Goal: Book appointment/travel/reservation

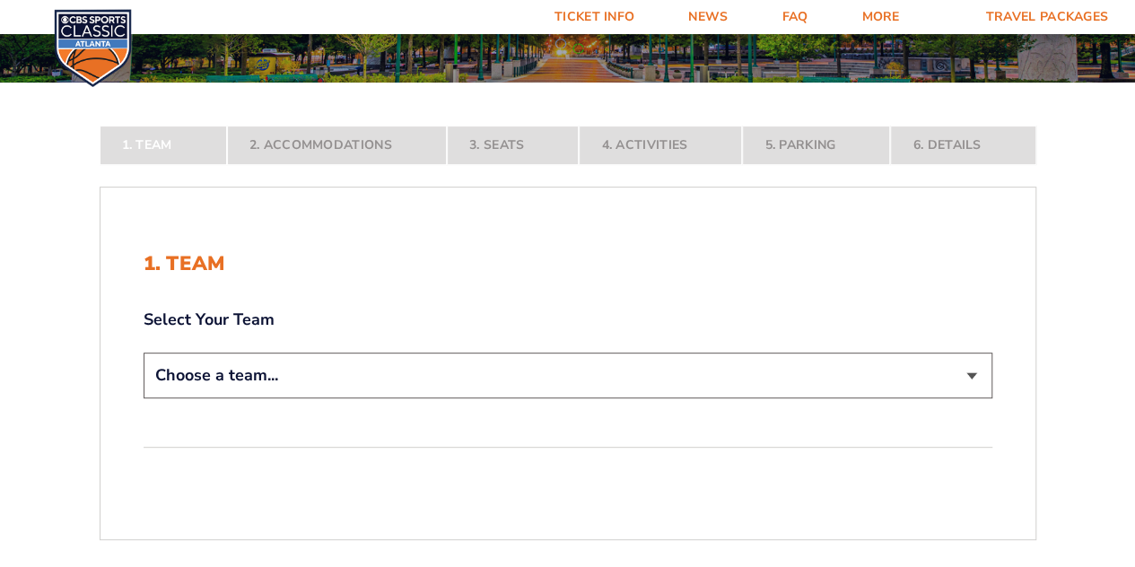
scroll to position [269, 0]
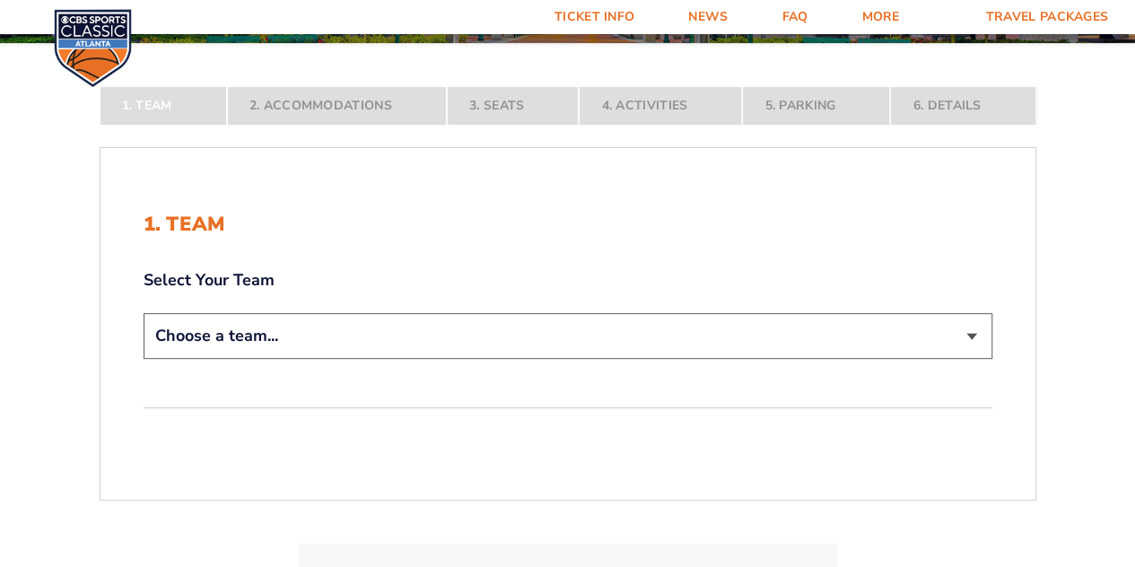
click at [918, 337] on select "Choose a team... [US_STATE] Wildcats [US_STATE] State Buckeyes [US_STATE] Tar H…" at bounding box center [568, 336] width 849 height 46
select select "12756"
click at [144, 359] on select "Choose a team... [US_STATE] Wildcats [US_STATE] State Buckeyes [US_STATE] Tar H…" at bounding box center [568, 336] width 849 height 46
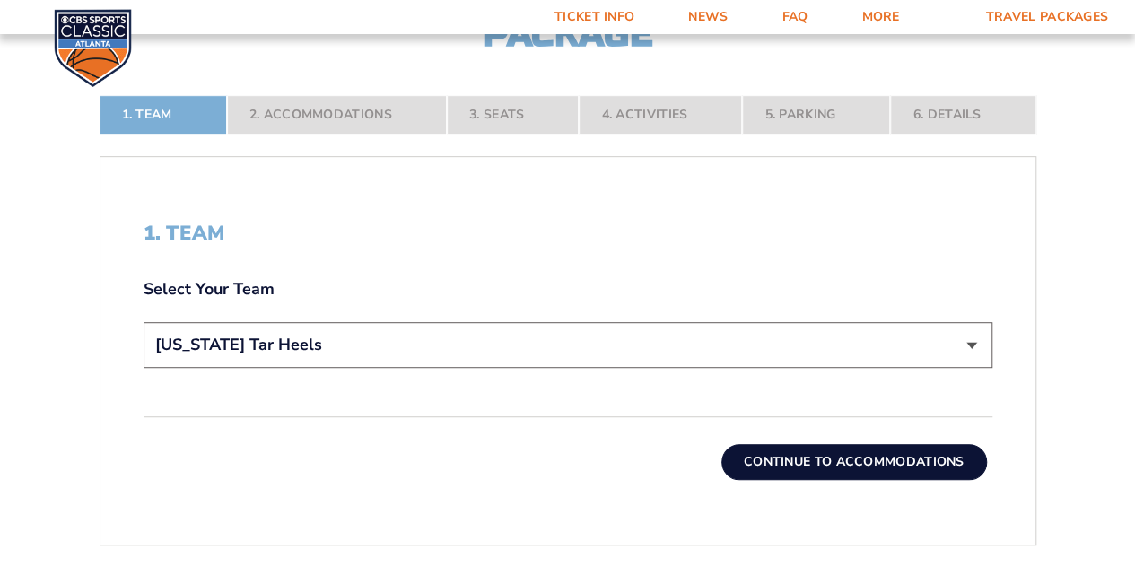
scroll to position [359, 0]
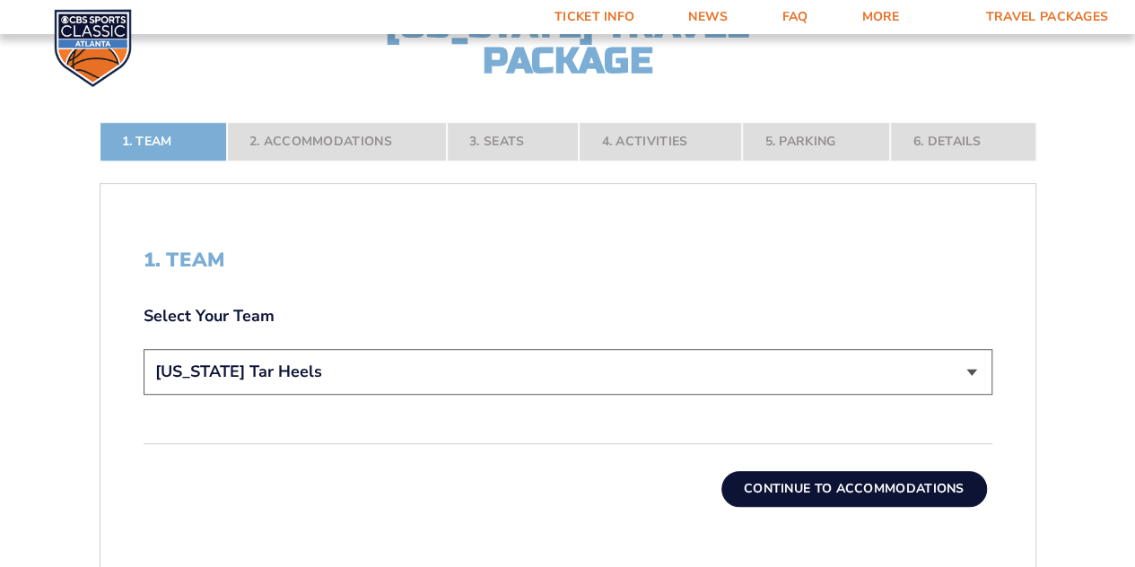
click at [850, 484] on button "Continue To Accommodations" at bounding box center [854, 489] width 266 height 36
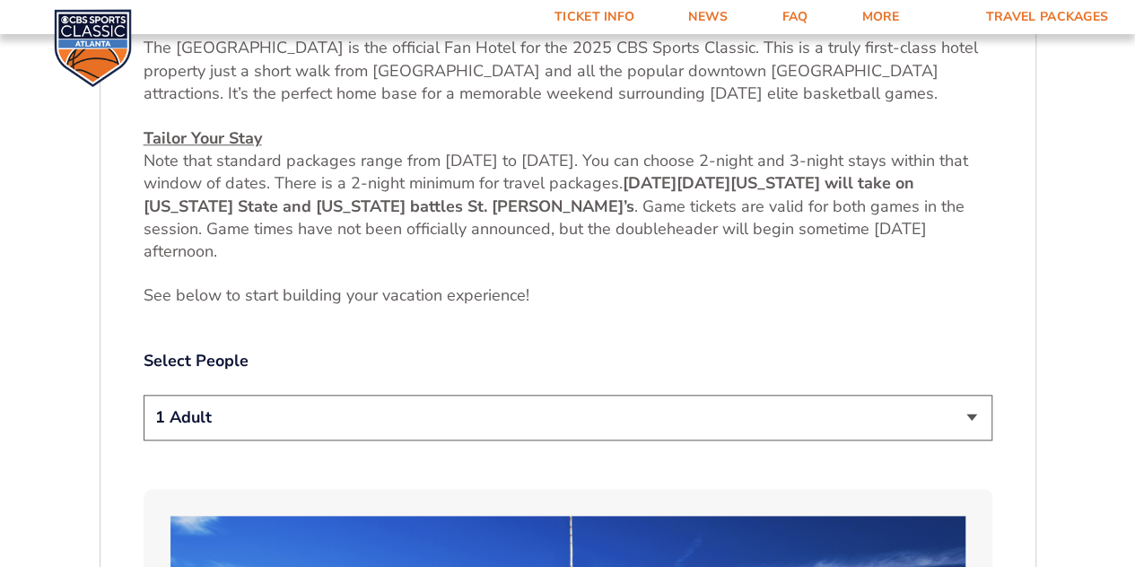
scroll to position [893, 0]
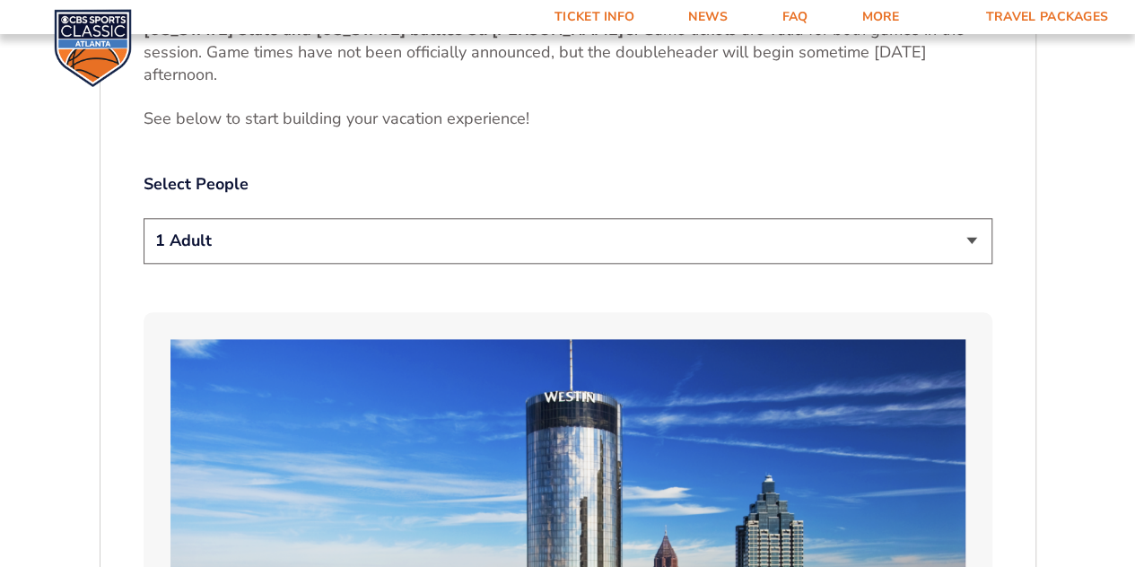
click at [939, 234] on select "1 Adult 2 Adults 3 Adults 4 Adults 2 Adults + 1 Child 2 Adults + 2 Children 2 A…" at bounding box center [568, 241] width 849 height 46
select select "2 Adults"
click at [144, 218] on select "1 Adult 2 Adults 3 Adults 4 Adults 2 Adults + 1 Child 2 Adults + 2 Children 2 A…" at bounding box center [568, 241] width 849 height 46
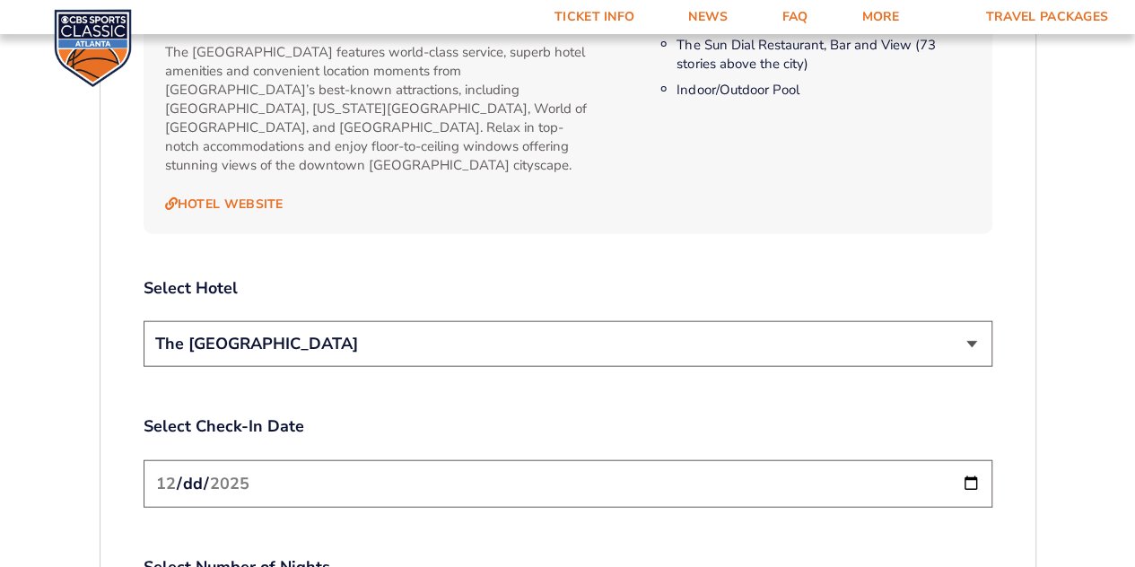
scroll to position [1930, 0]
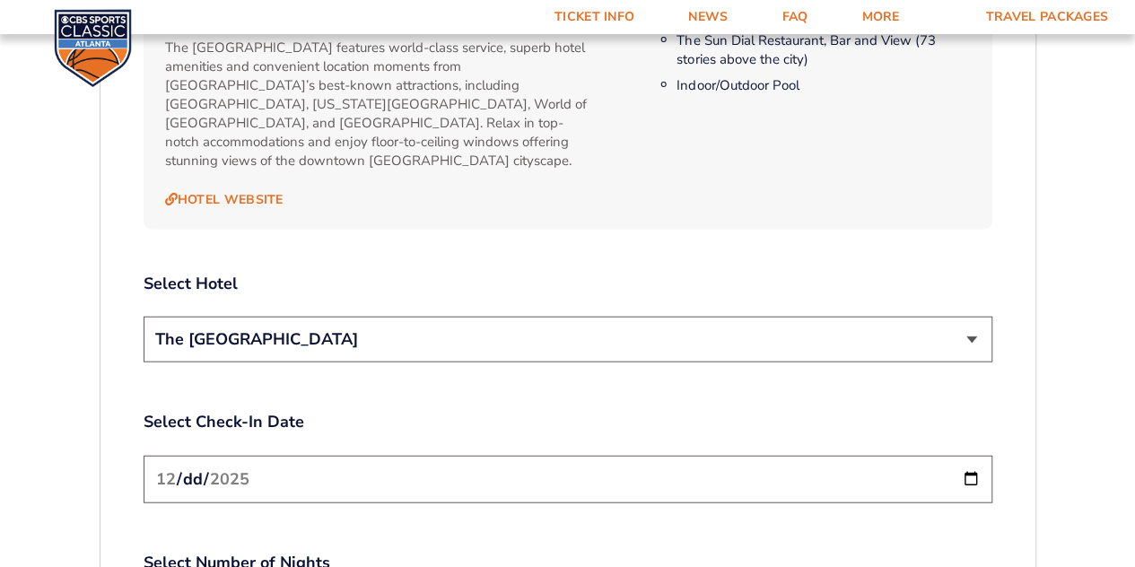
click at [968, 317] on select "The [GEOGRAPHIC_DATA]" at bounding box center [568, 340] width 849 height 46
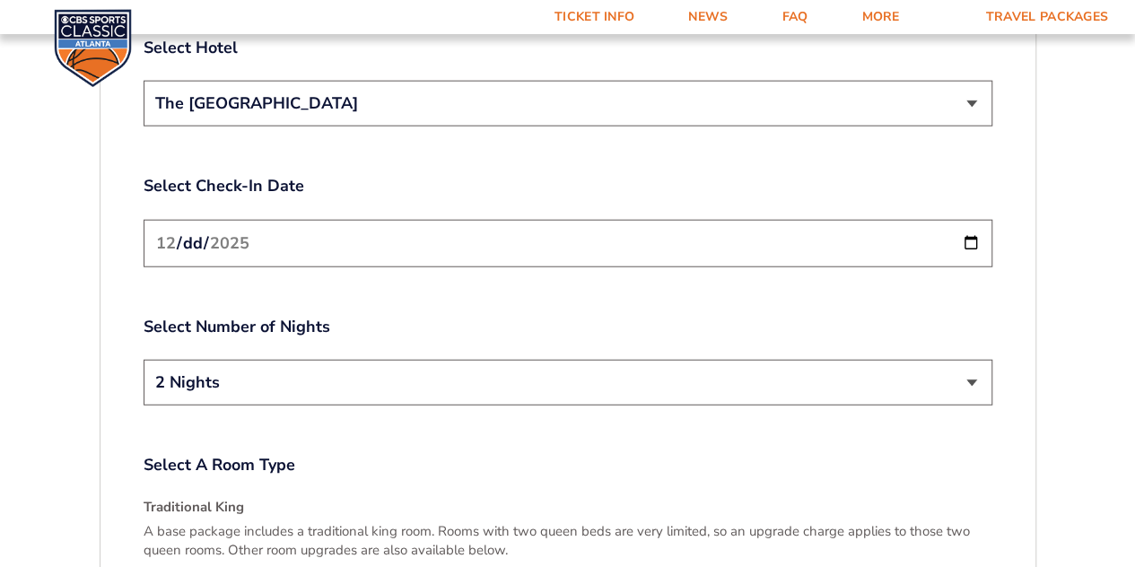
scroll to position [2214, 0]
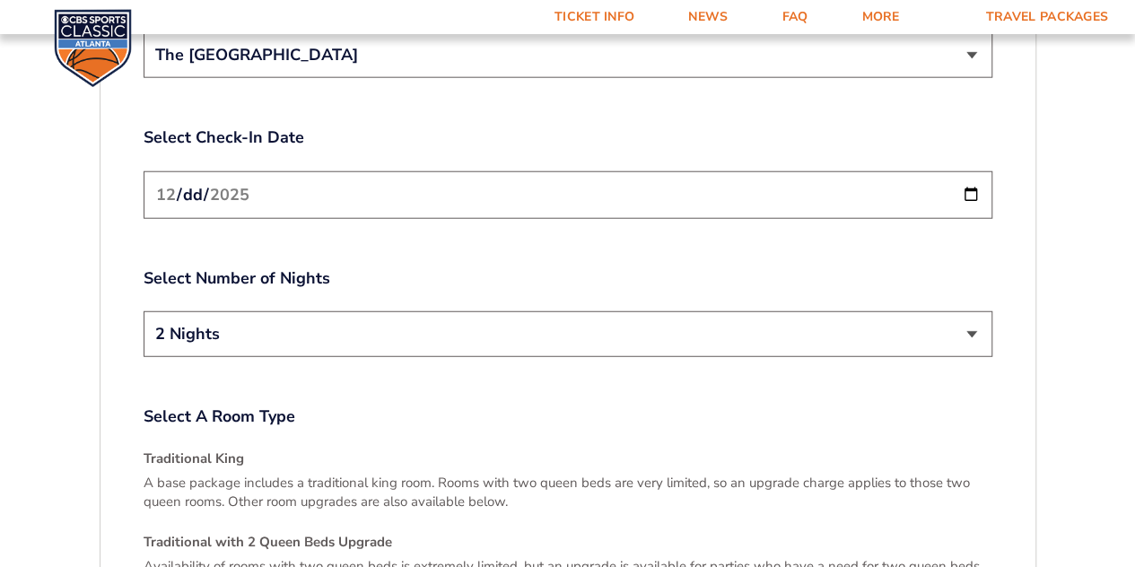
click at [973, 174] on input "[DATE]" at bounding box center [568, 195] width 849 height 48
click at [972, 176] on input "[DATE]" at bounding box center [568, 195] width 849 height 48
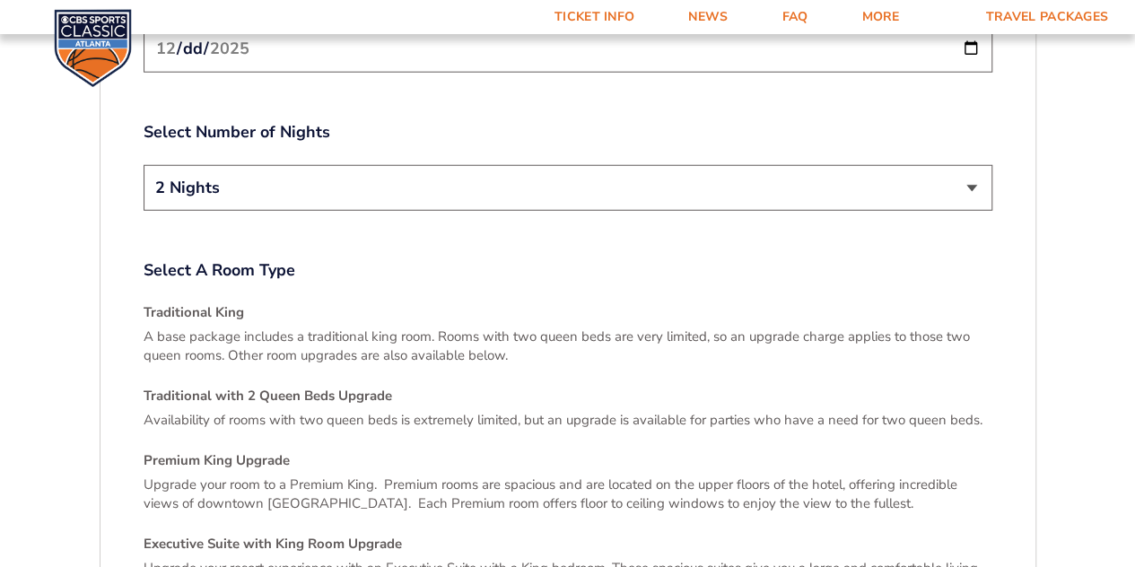
scroll to position [2418, 0]
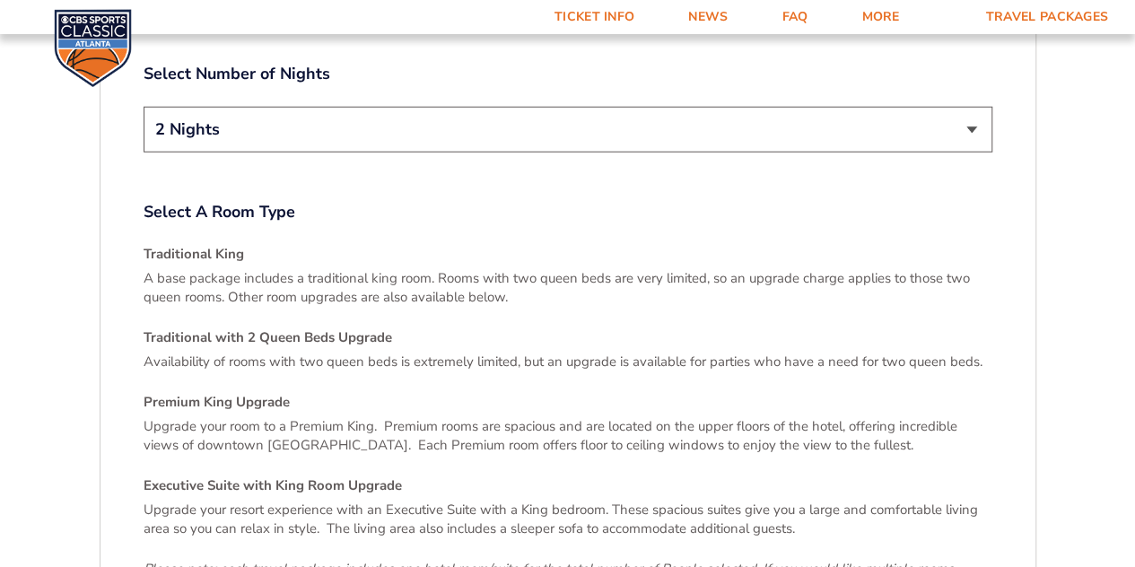
click at [226, 201] on label "Select A Room Type" at bounding box center [568, 212] width 849 height 22
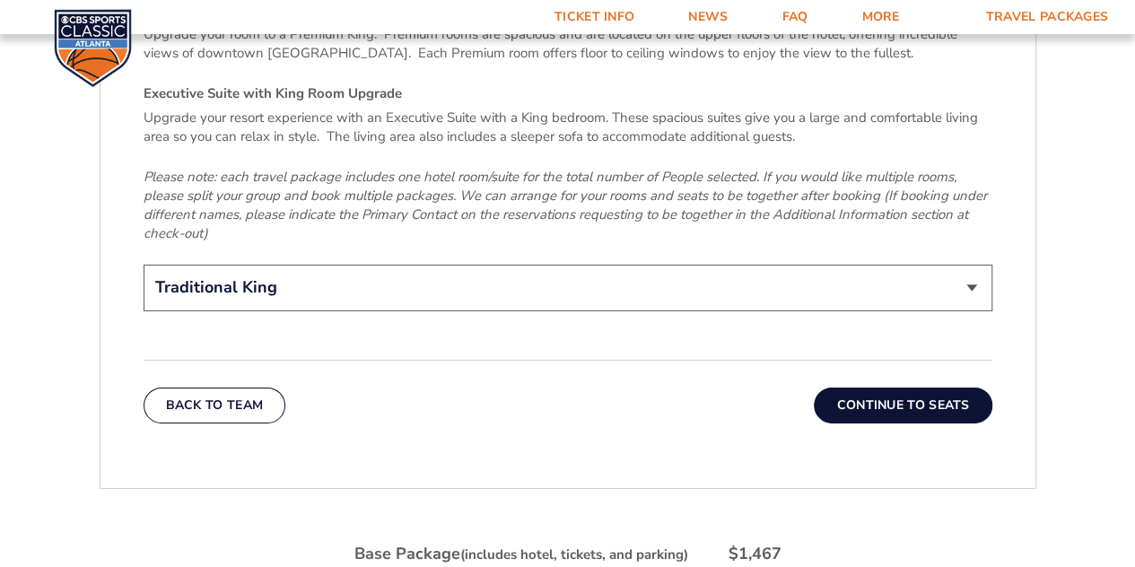
scroll to position [2819, 0]
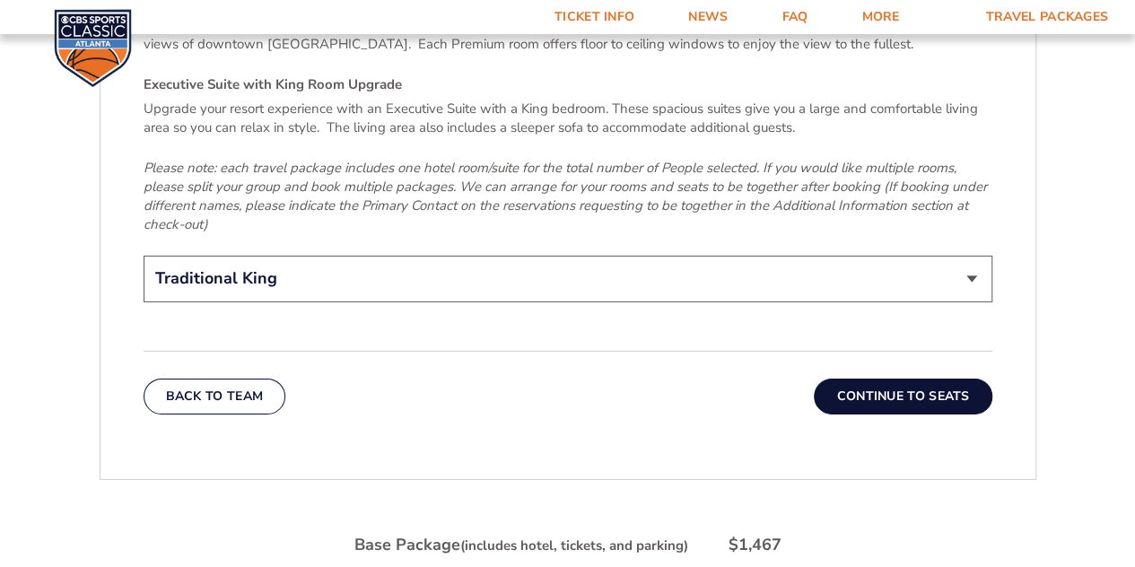
click at [956, 379] on button "Continue To Seats" at bounding box center [903, 397] width 178 height 36
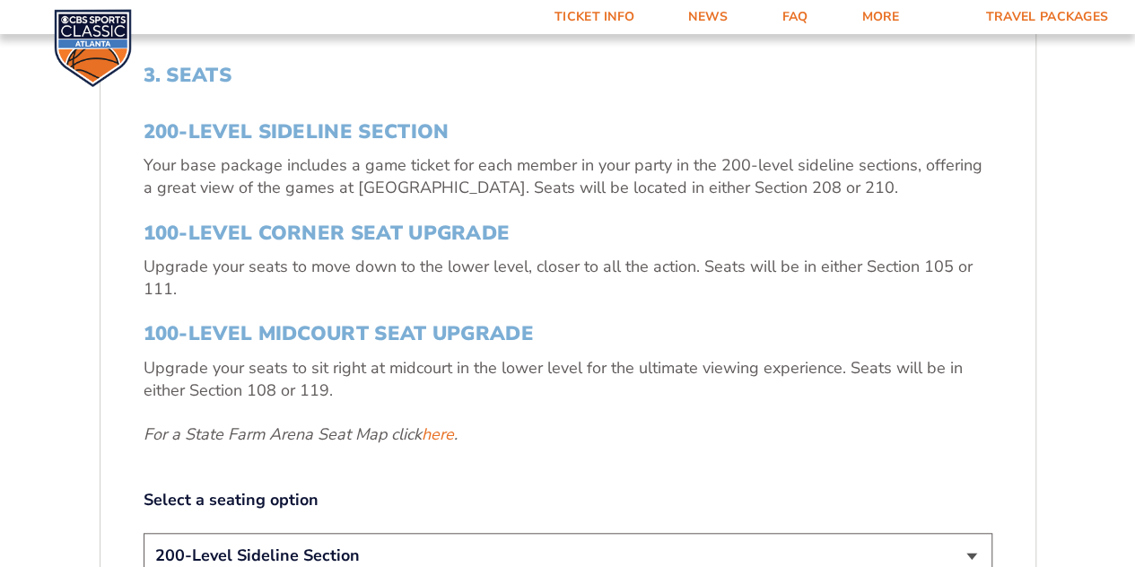
scroll to position [608, 0]
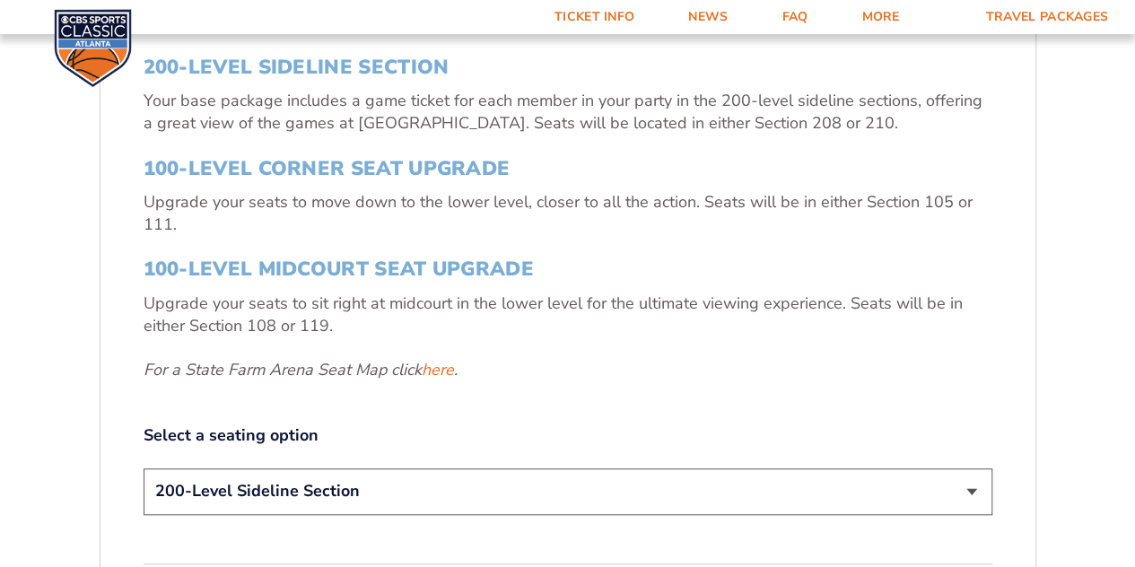
click at [432, 375] on link "here" at bounding box center [438, 370] width 32 height 22
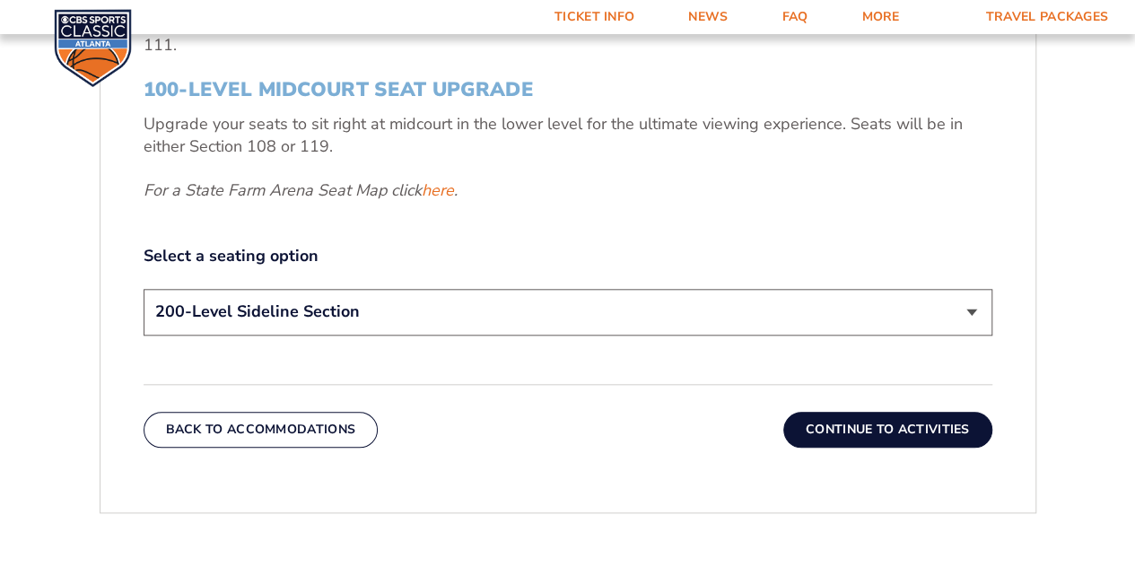
click at [909, 429] on button "Continue To Activities" at bounding box center [887, 430] width 209 height 36
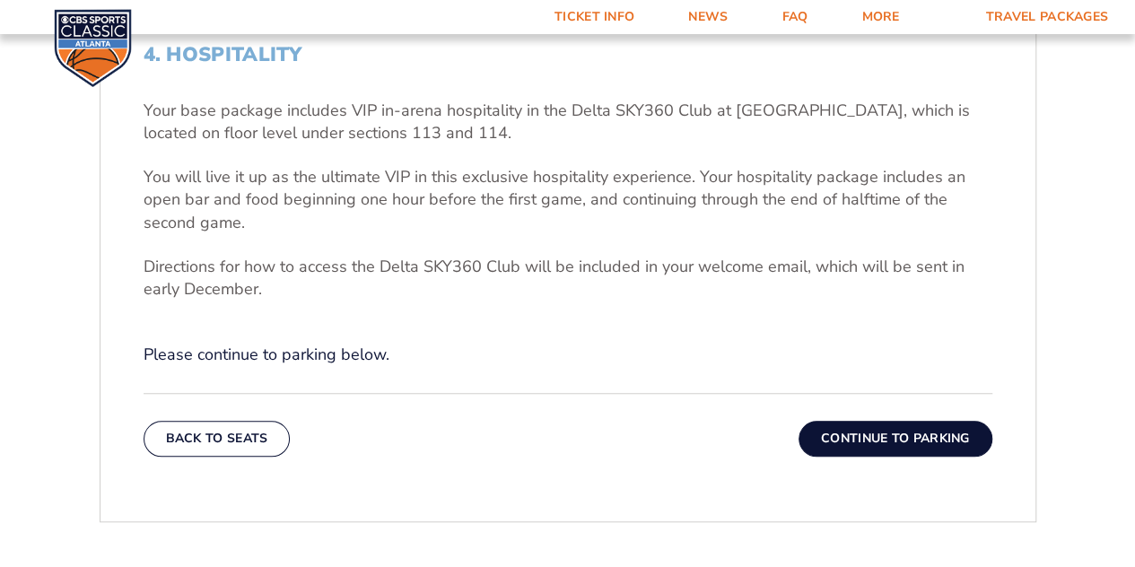
scroll to position [560, 0]
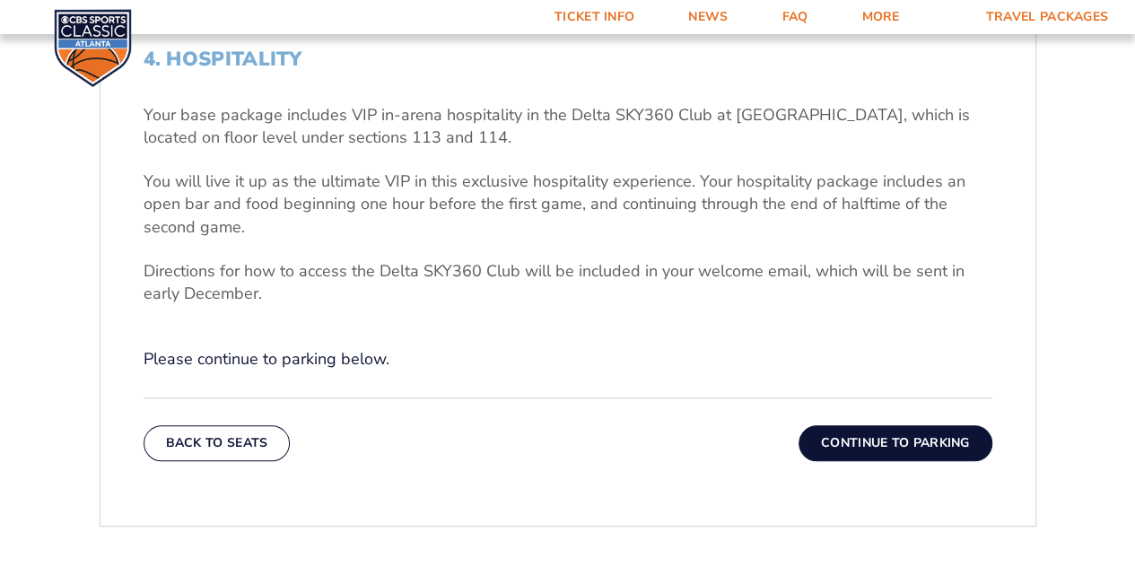
click at [948, 444] on button "Continue To Parking" at bounding box center [895, 443] width 194 height 36
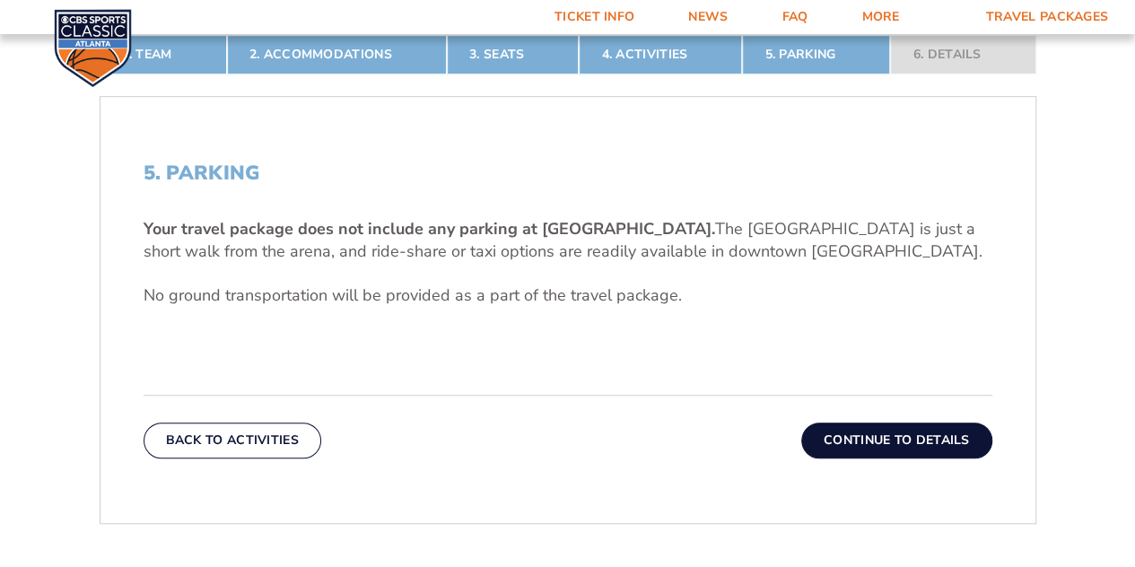
scroll to position [447, 0]
click at [949, 449] on button "Continue To Details" at bounding box center [896, 440] width 191 height 36
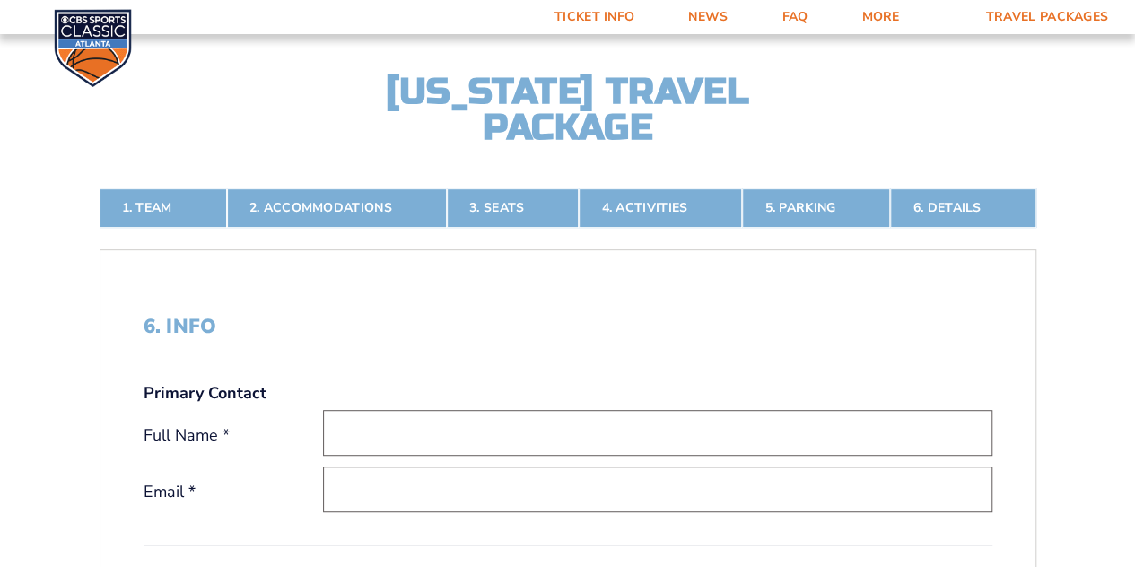
scroll to position [244, 0]
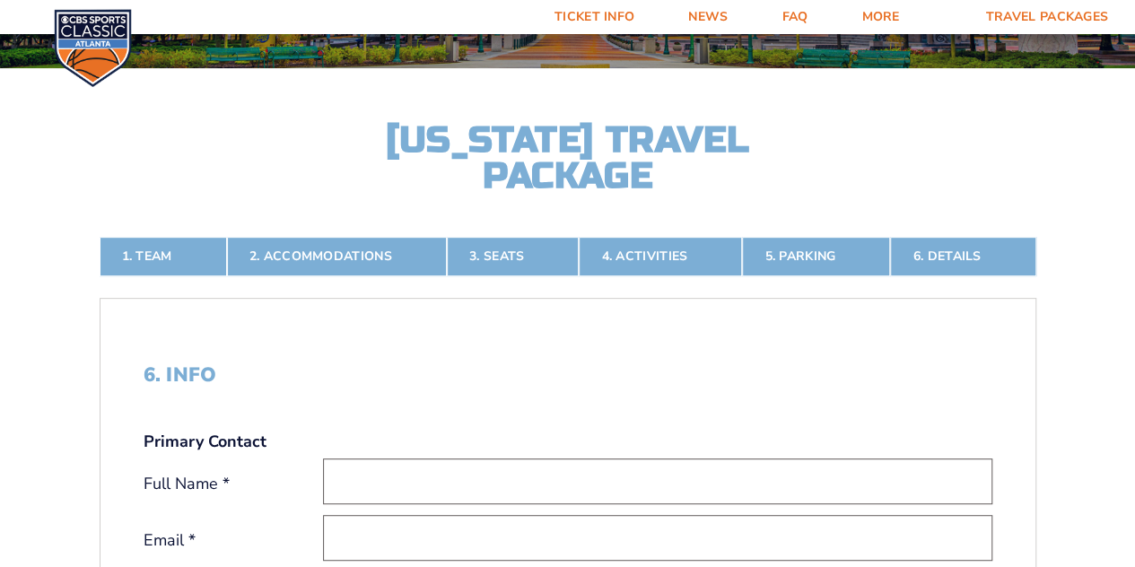
click at [687, 254] on link "4. Activities" at bounding box center [660, 256] width 163 height 39
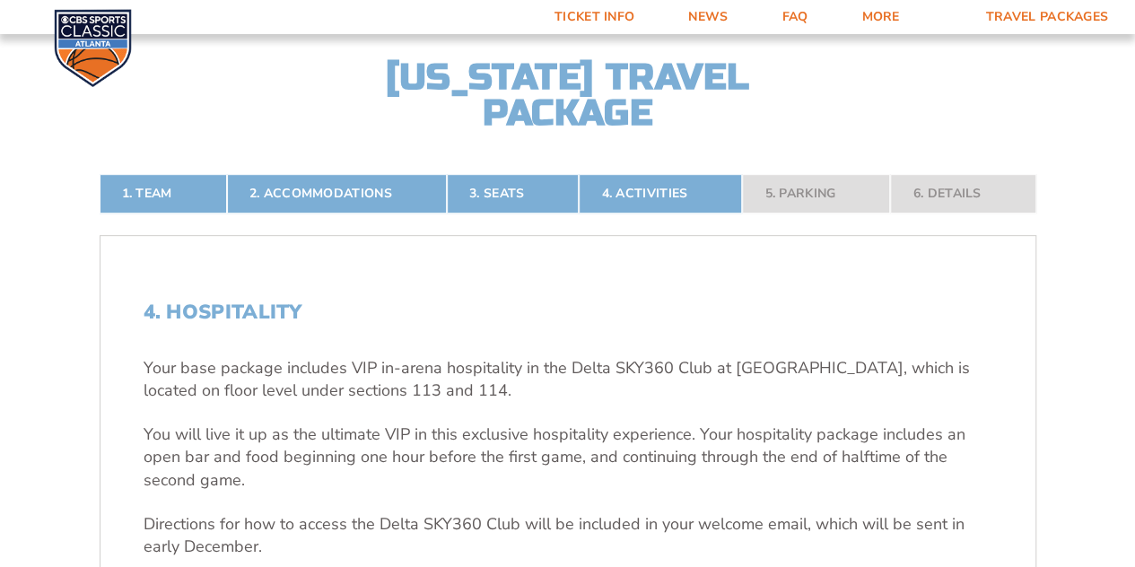
scroll to position [267, 0]
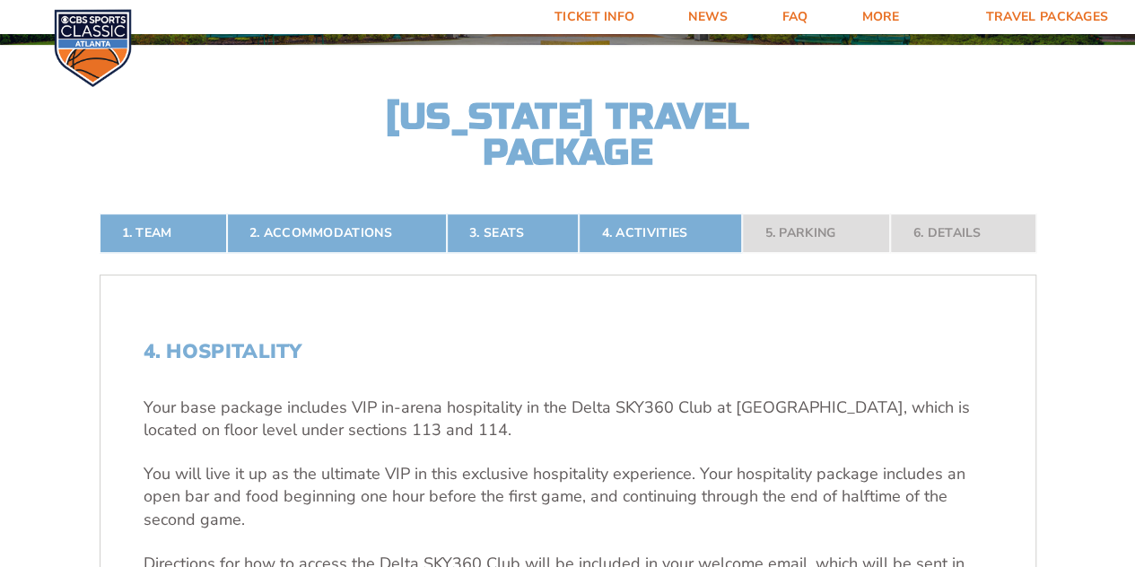
click at [931, 248] on nav "1. Team 2. Accommodations 3. Seats 4. Activities 5. Parking 6. Details" at bounding box center [568, 233] width 937 height 39
click at [931, 234] on nav "1. Team 2. Accommodations 3. Seats 4. Activities 5. Parking 6. Details" at bounding box center [568, 233] width 937 height 39
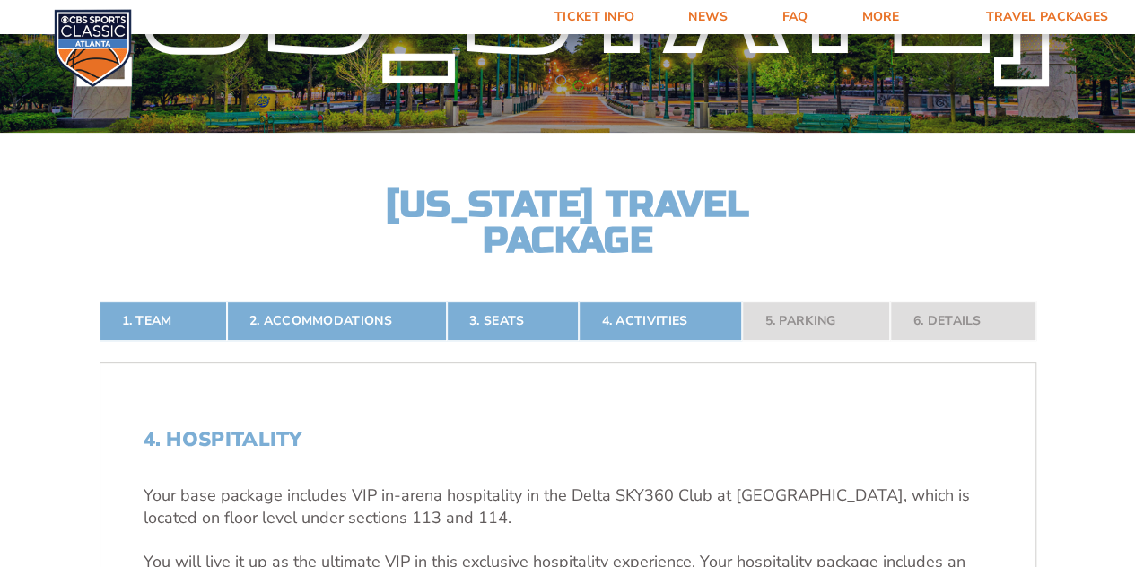
scroll to position [232, 0]
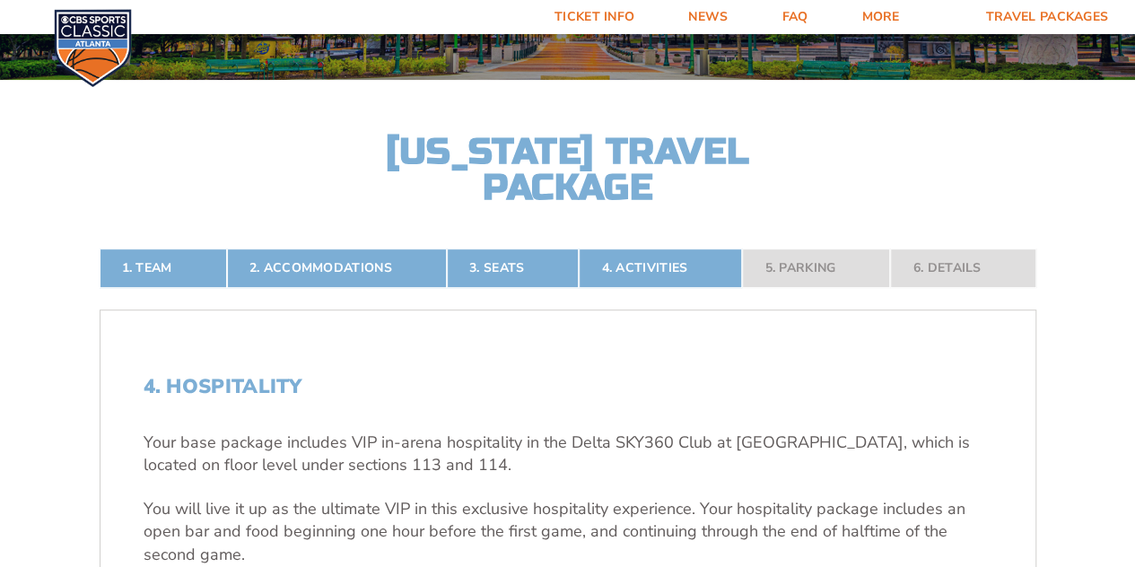
click at [501, 266] on link "3. Seats" at bounding box center [513, 267] width 132 height 39
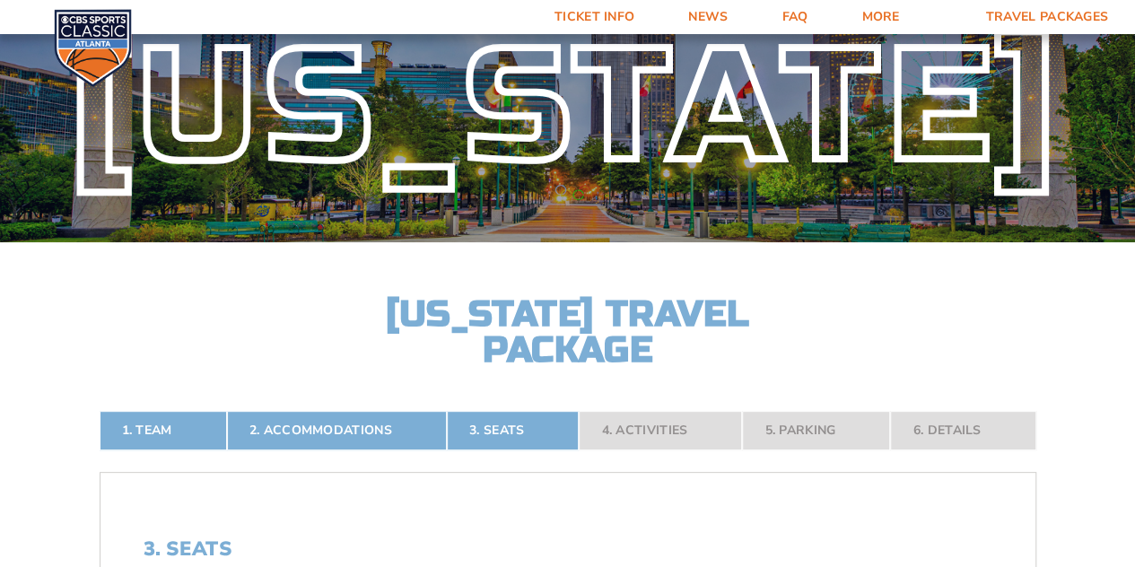
scroll to position [0, 0]
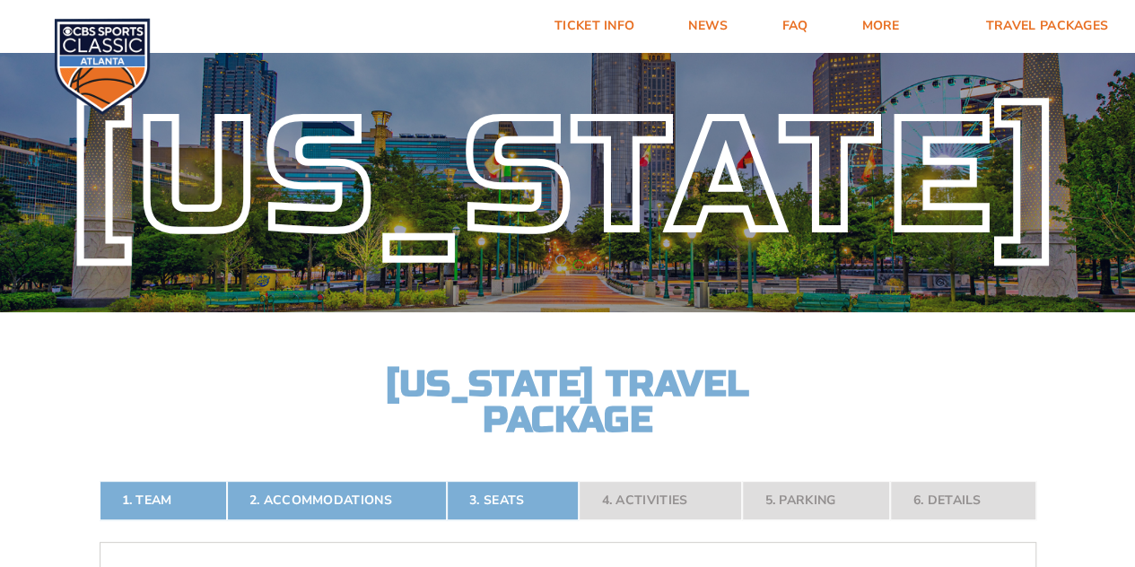
click at [603, 28] on link "Ticket Info" at bounding box center [594, 26] width 134 height 52
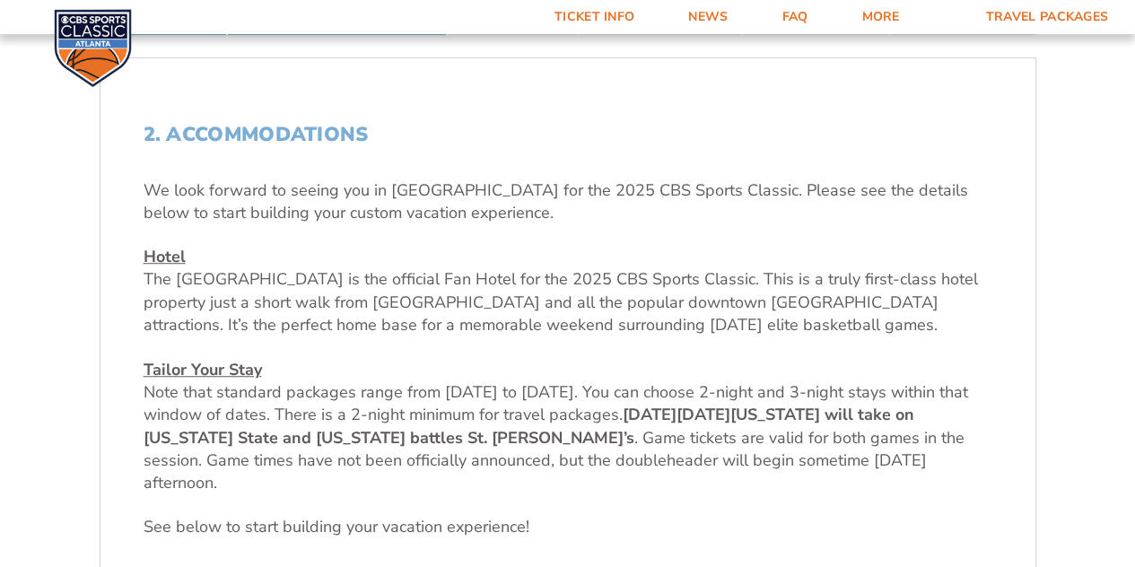
scroll to position [597, 0]
